Goal: Task Accomplishment & Management: Manage account settings

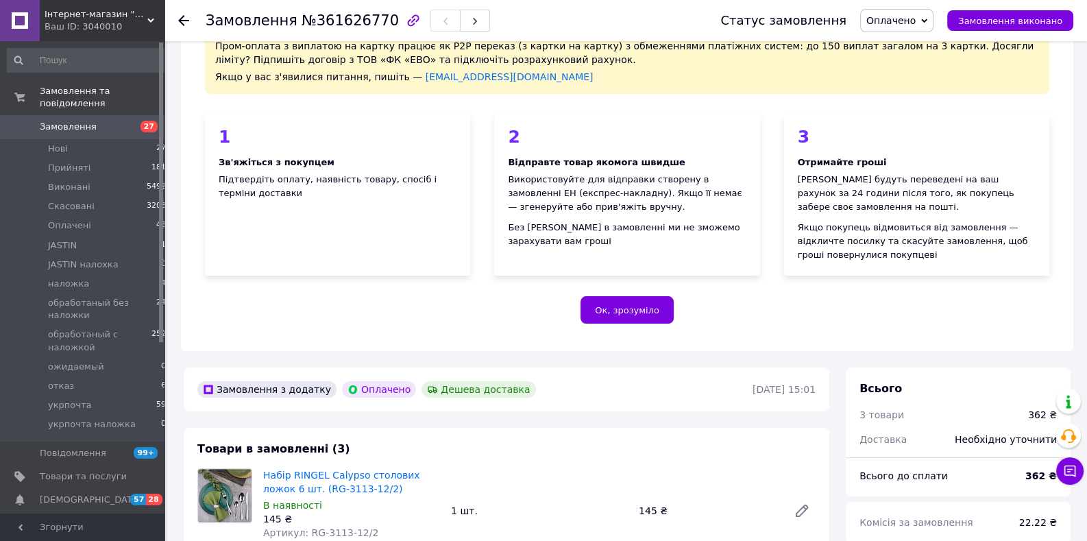
scroll to position [144, 0]
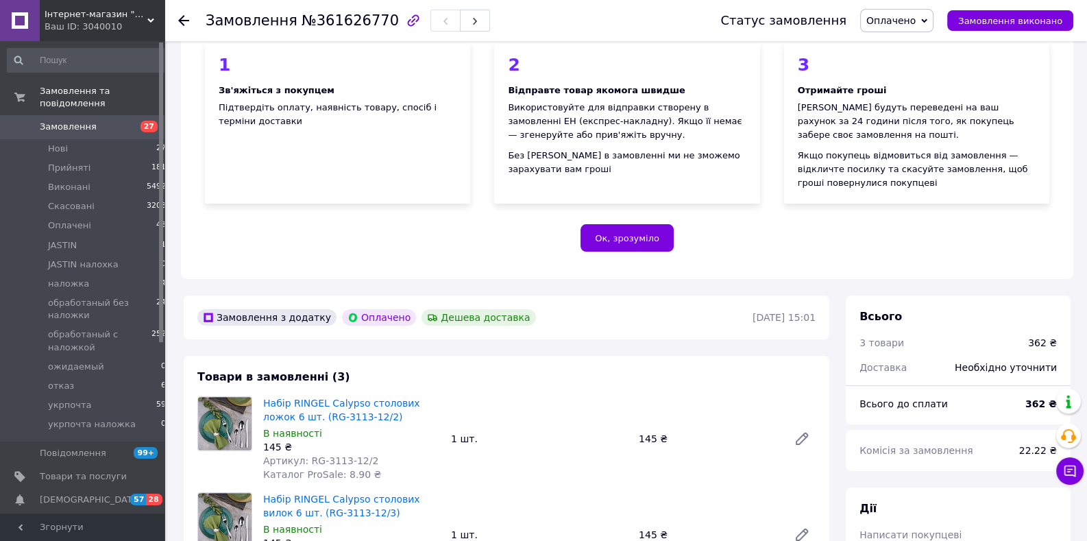
click at [73, 121] on span "Замовлення" at bounding box center [68, 127] width 57 height 12
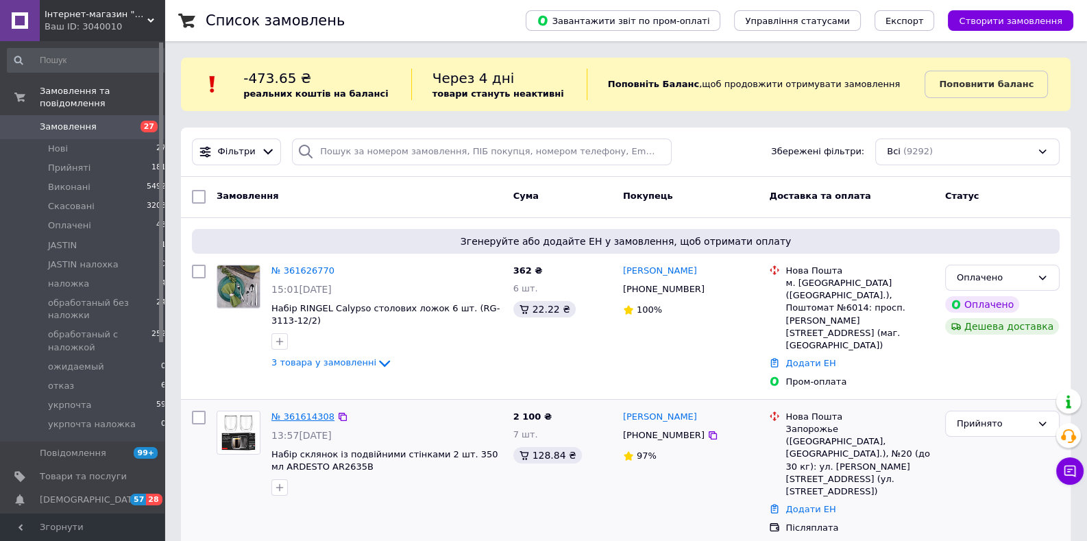
scroll to position [72, 0]
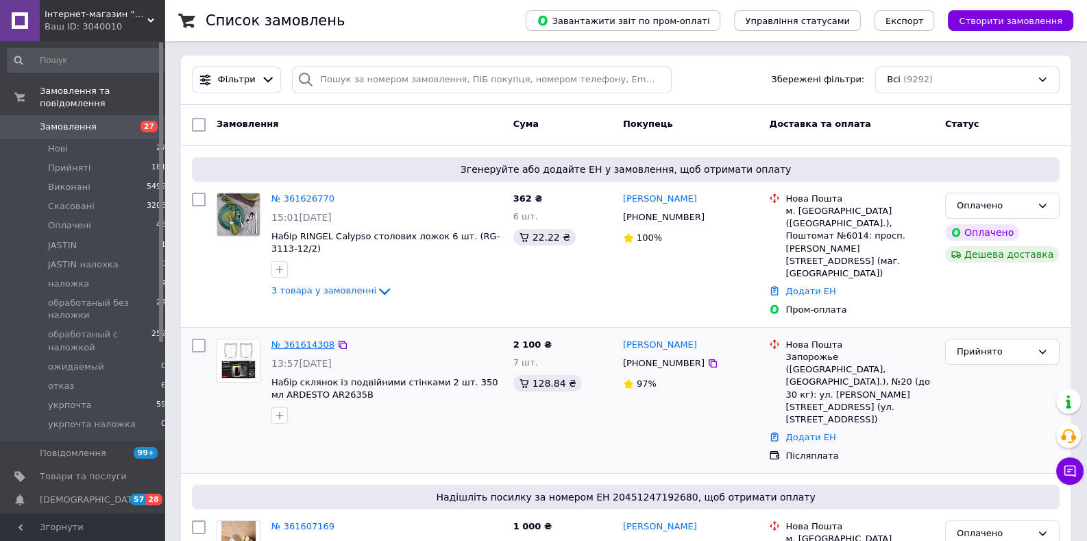
click at [310, 339] on link "№ 361614308" at bounding box center [302, 344] width 63 height 10
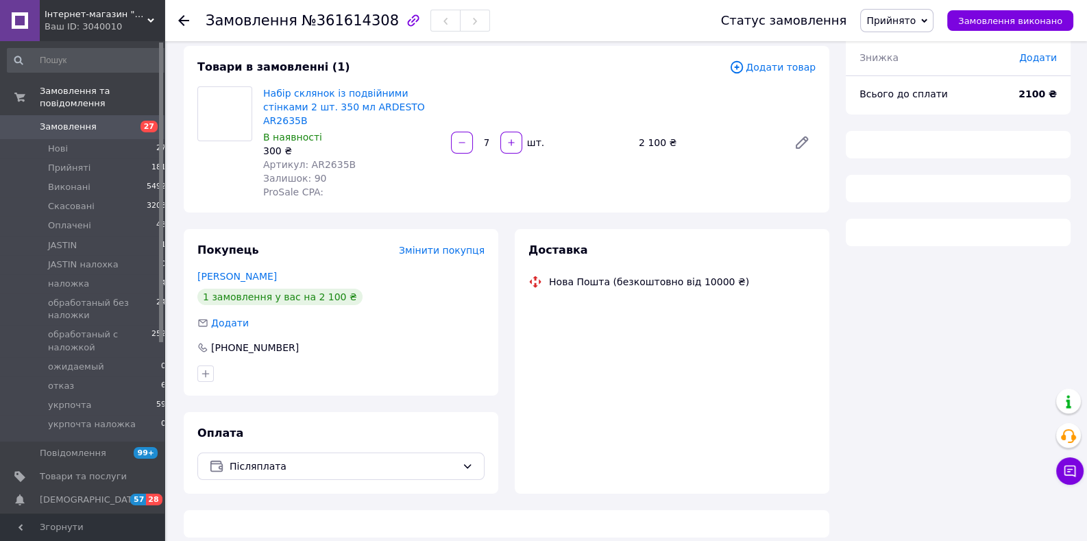
scroll to position [71, 0]
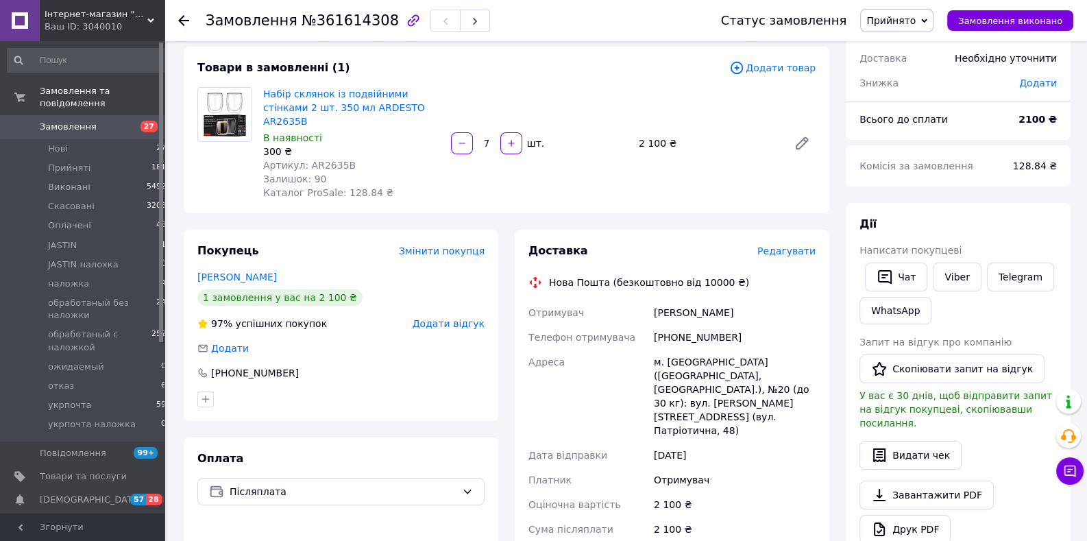
click at [98, 23] on div "Ваш ID: 3040010" at bounding box center [105, 27] width 120 height 12
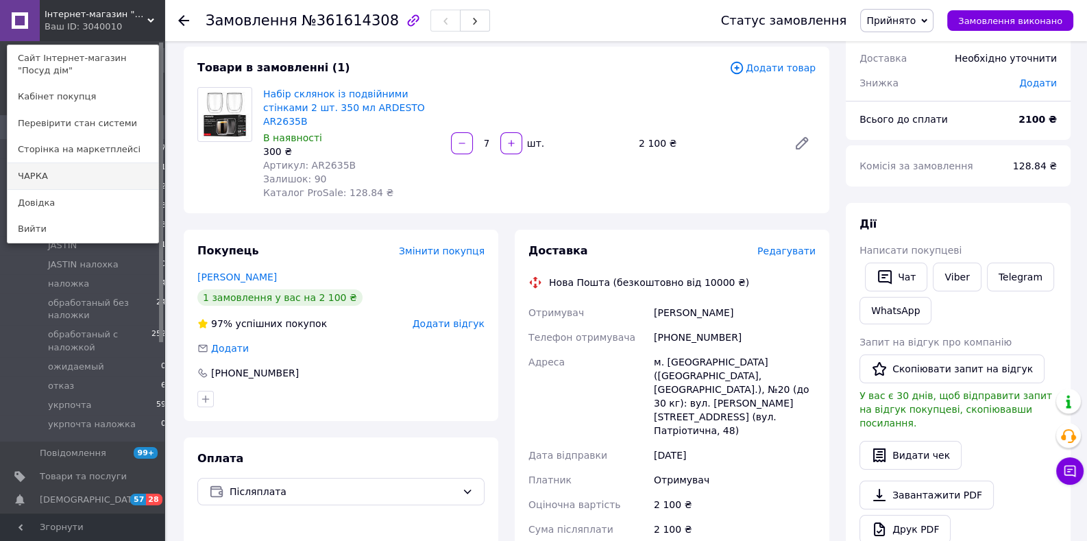
click at [36, 177] on link "ЧАРКА" at bounding box center [83, 176] width 151 height 26
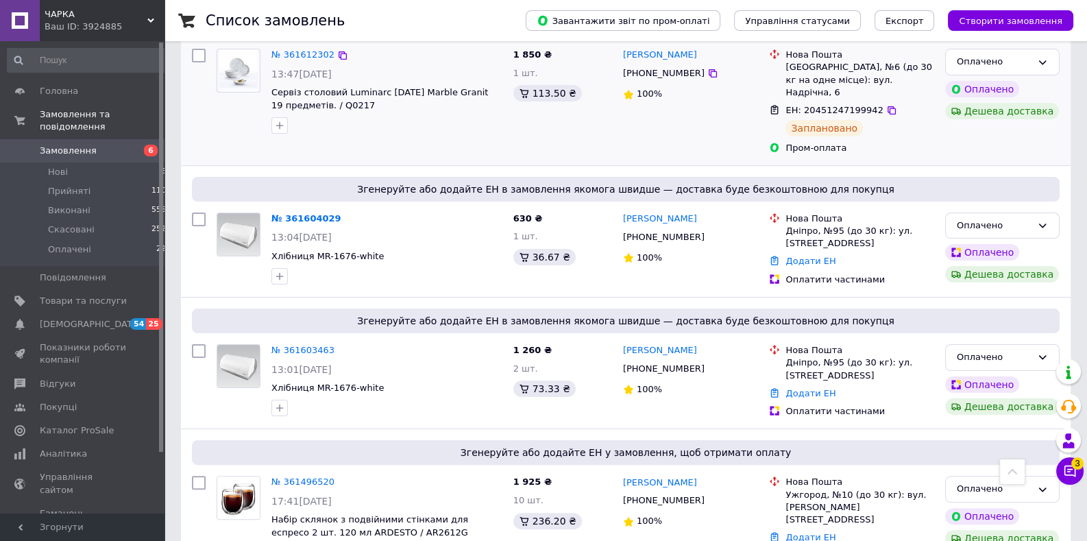
scroll to position [576, 0]
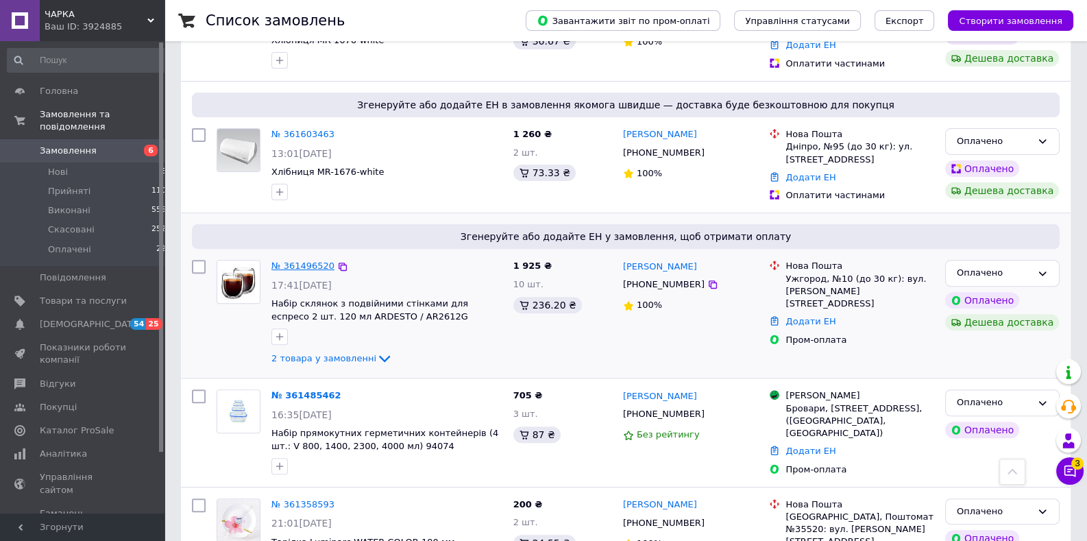
click at [311, 260] on link "№ 361496520" at bounding box center [302, 265] width 63 height 10
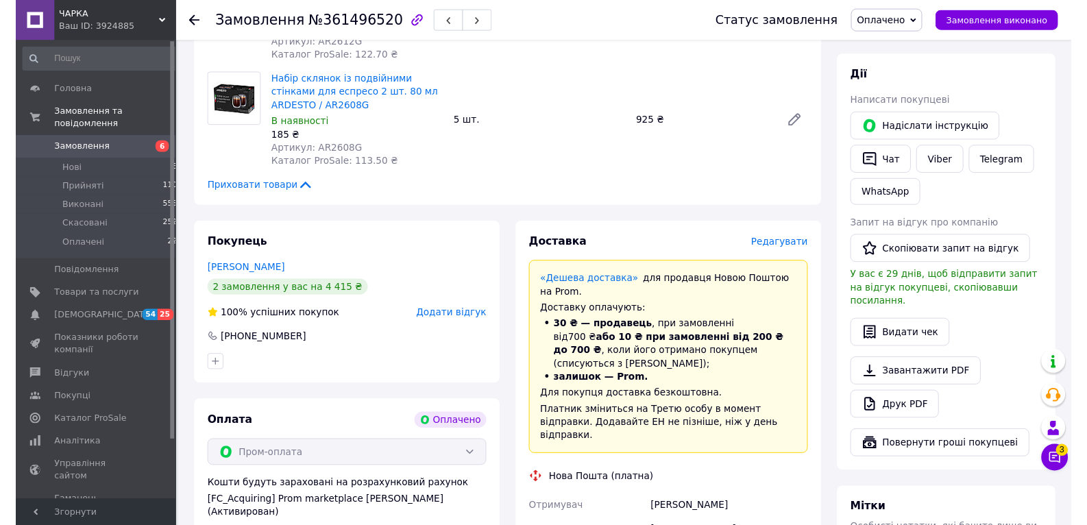
scroll to position [647, 0]
